Goal: Transaction & Acquisition: Book appointment/travel/reservation

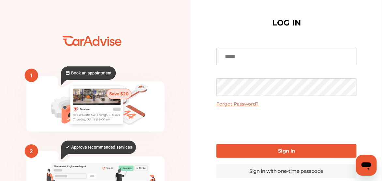
type input "**********"
click at [276, 152] on link "Sign In" at bounding box center [286, 151] width 140 height 14
click at [272, 151] on link "Sign In" at bounding box center [286, 151] width 140 height 14
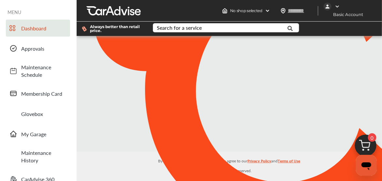
type input "*****"
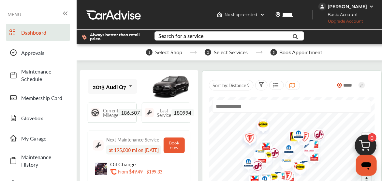
click at [129, 86] on icon at bounding box center [130, 86] width 11 height 14
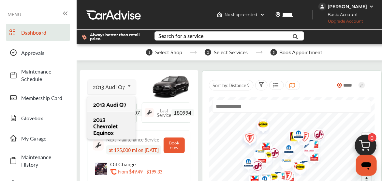
click at [101, 131] on div "2023 Chevrolet Equinox" at bounding box center [111, 126] width 36 height 20
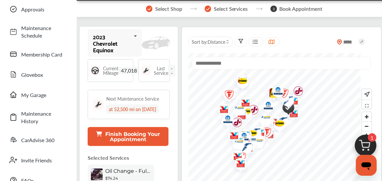
scroll to position [130, 0]
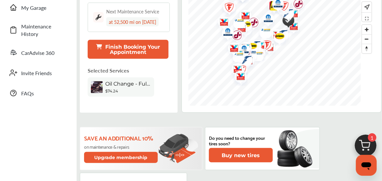
click at [109, 82] on span "Oil Change - Full-synthetic" at bounding box center [128, 83] width 46 height 6
click at [114, 84] on span "Oil Change - Full-synthetic" at bounding box center [128, 83] width 46 height 6
click at [103, 84] on div "Oil Change - Full-synthetic $74.24" at bounding box center [121, 86] width 66 height 19
click at [121, 49] on button "Finish Booking Your Appointment" at bounding box center [128, 49] width 81 height 19
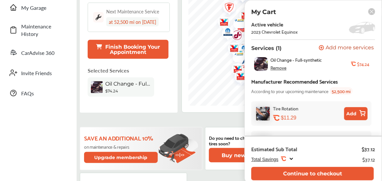
scroll to position [43, 0]
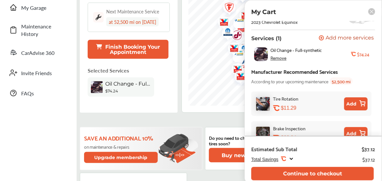
click at [353, 102] on button "Add" at bounding box center [355, 103] width 23 height 13
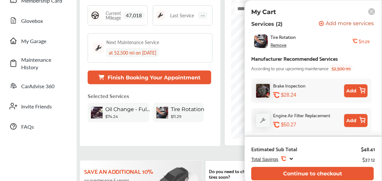
scroll to position [217, 0]
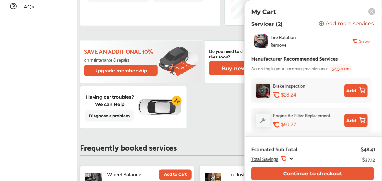
click at [291, 158] on icon at bounding box center [291, 159] width 5 height 6
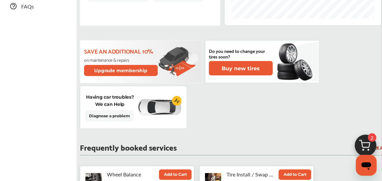
scroll to position [49, 0]
click at [367, 143] on img at bounding box center [365, 146] width 31 height 31
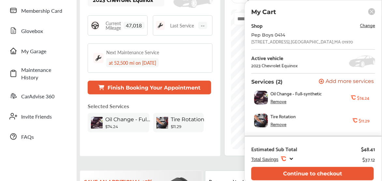
scroll to position [0, 0]
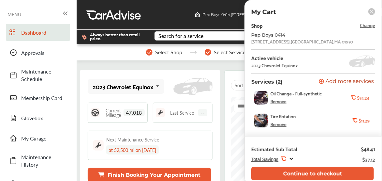
click at [174, 173] on button "Finish Booking Your Appointment" at bounding box center [149, 174] width 123 height 14
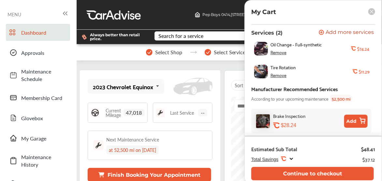
click at [333, 32] on span "Add more services" at bounding box center [350, 33] width 48 height 6
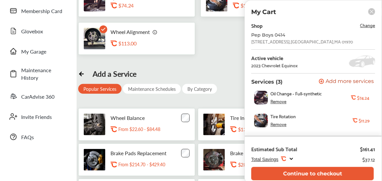
scroll to position [43, 0]
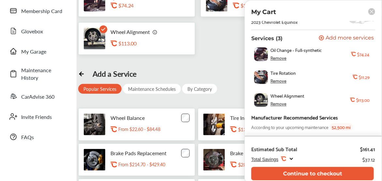
click at [279, 104] on div "Remove" at bounding box center [278, 103] width 16 height 5
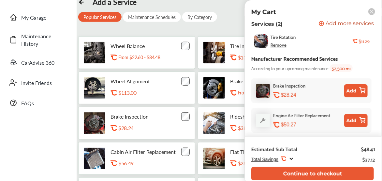
scroll to position [130, 0]
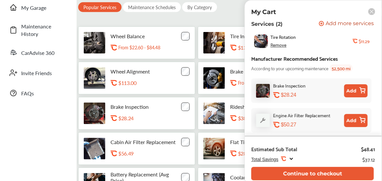
click at [41, 142] on ul "Dashboard Approvals Maintenance Schedule Membership Card Glovebox My Garage Mai…" at bounding box center [38, 61] width 70 height 342
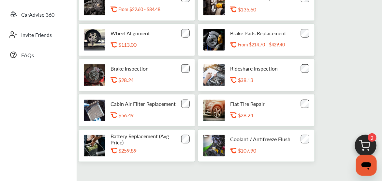
scroll to position [191, 0]
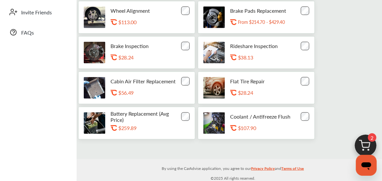
click at [358, 142] on img at bounding box center [365, 146] width 31 height 31
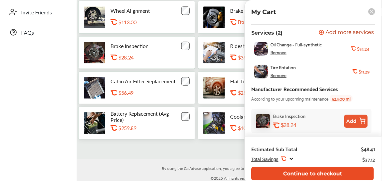
click at [299, 169] on button "Continue to checkout" at bounding box center [312, 173] width 123 height 13
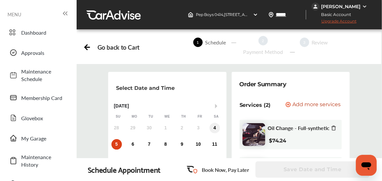
click at [217, 125] on div "4" at bounding box center [215, 128] width 10 height 10
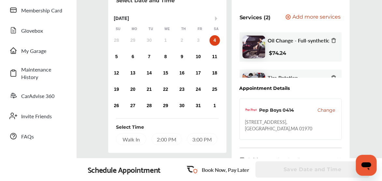
scroll to position [87, 0]
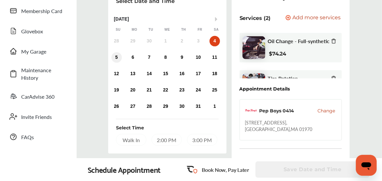
click at [115, 57] on div "5" at bounding box center [116, 57] width 10 height 10
click at [217, 38] on div "4" at bounding box center [215, 41] width 10 height 10
click at [164, 140] on div "2:00 PM" at bounding box center [167, 140] width 30 height 12
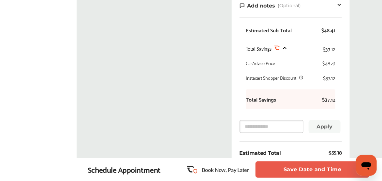
scroll to position [241, 0]
click at [299, 166] on button "Save Date and Time" at bounding box center [312, 169] width 114 height 16
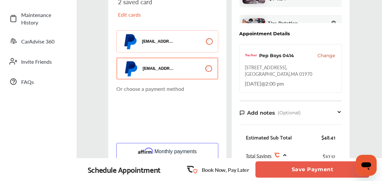
scroll to position [99, 0]
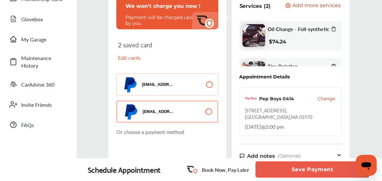
click at [129, 55] on p "Edit cards" at bounding box center [141, 57] width 47 height 7
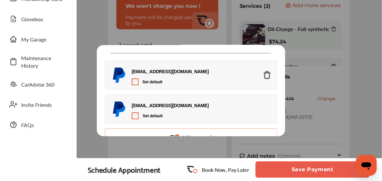
scroll to position [45, 0]
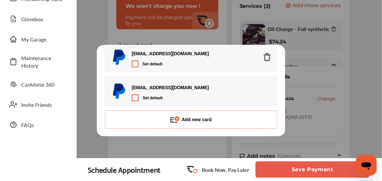
click at [185, 114] on button "Add new card" at bounding box center [191, 119] width 172 height 18
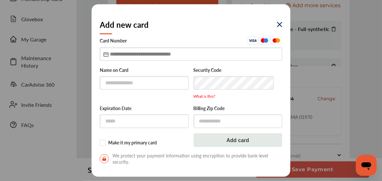
click at [114, 53] on input "text" at bounding box center [191, 53] width 182 height 13
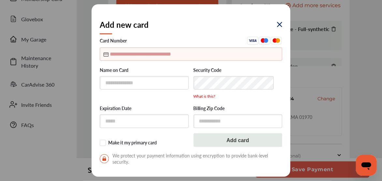
type input "**********"
type input "*****"
click at [122, 50] on input "text" at bounding box center [191, 53] width 182 height 13
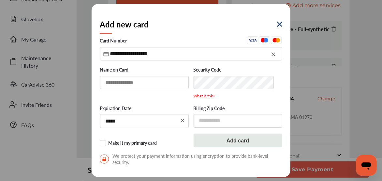
type input "**********"
click at [108, 81] on input "text" at bounding box center [144, 82] width 89 height 13
type input "*"
type input "**********"
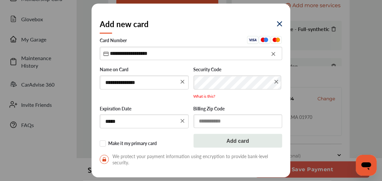
click at [207, 126] on input "text" at bounding box center [238, 120] width 89 height 13
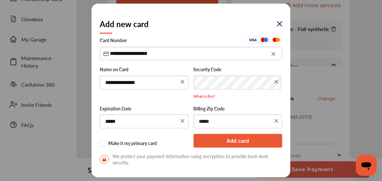
type input "*****"
click at [233, 141] on button "Add card" at bounding box center [238, 141] width 89 height 14
click at [228, 139] on button "Add card" at bounding box center [238, 141] width 89 height 14
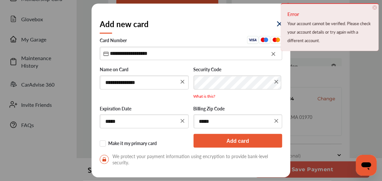
click at [185, 82] on div "**********" at bounding box center [191, 81] width 182 height 43
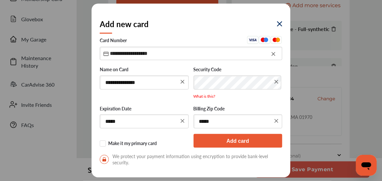
click at [167, 52] on input "**********" at bounding box center [191, 53] width 182 height 13
type input "**********"
click at [204, 27] on div "Add new card" at bounding box center [191, 24] width 182 height 24
click at [146, 86] on div "**********" at bounding box center [191, 81] width 182 height 43
click at [219, 143] on button "Add card" at bounding box center [238, 141] width 89 height 14
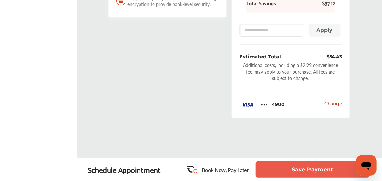
scroll to position [356, 0]
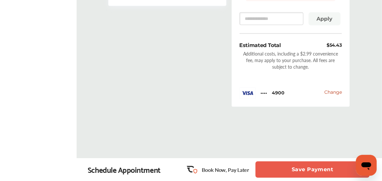
click at [305, 164] on button "Save Payment" at bounding box center [312, 169] width 114 height 16
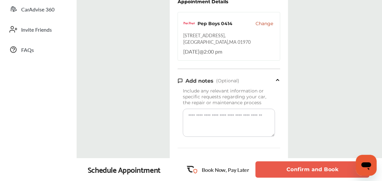
scroll to position [261, 0]
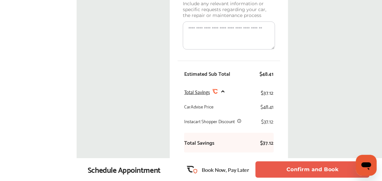
click at [317, 169] on button "Confirm and Book" at bounding box center [312, 169] width 114 height 16
